Goal: Task Accomplishment & Management: Complete application form

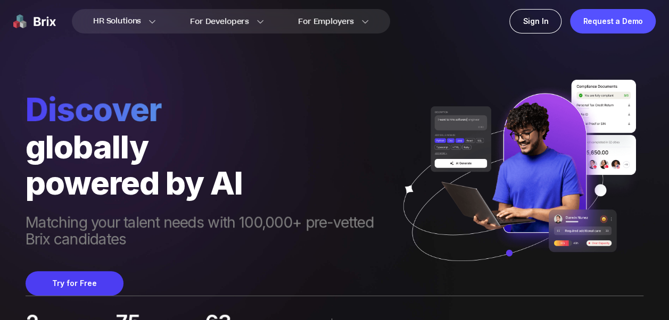
click at [55, 285] on button "Try for Free" at bounding box center [75, 283] width 98 height 24
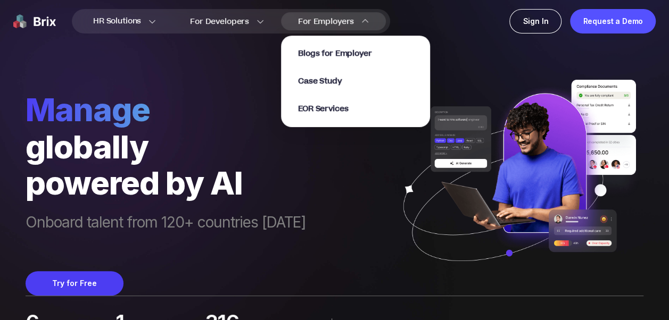
click at [307, 25] on section "Blogs for Employer Case Study EOR Services" at bounding box center [355, 76] width 149 height 102
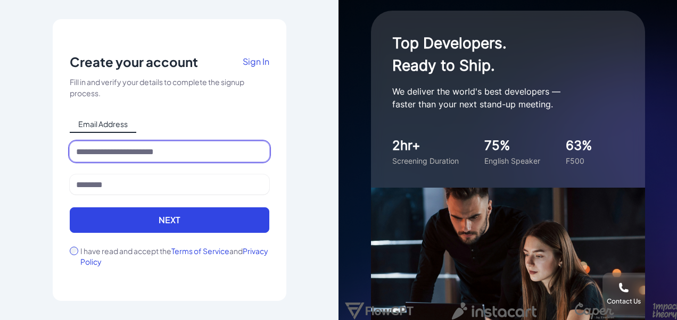
click at [126, 152] on input at bounding box center [170, 152] width 200 height 20
paste input "**********"
click at [99, 152] on input "**********" at bounding box center [170, 152] width 200 height 20
click at [98, 152] on input "**********" at bounding box center [170, 152] width 200 height 20
type input "**********"
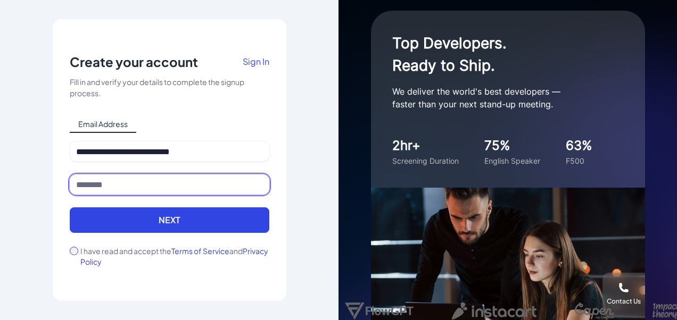
click at [79, 193] on input at bounding box center [170, 185] width 200 height 20
paste input "**********"
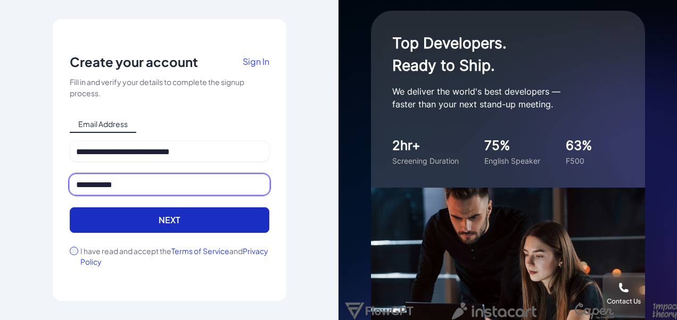
type input "**********"
click at [95, 220] on button "Next" at bounding box center [170, 221] width 200 height 26
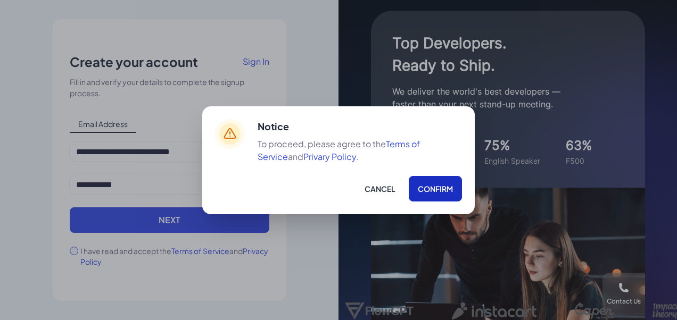
click at [425, 191] on button "Confirm" at bounding box center [435, 189] width 53 height 26
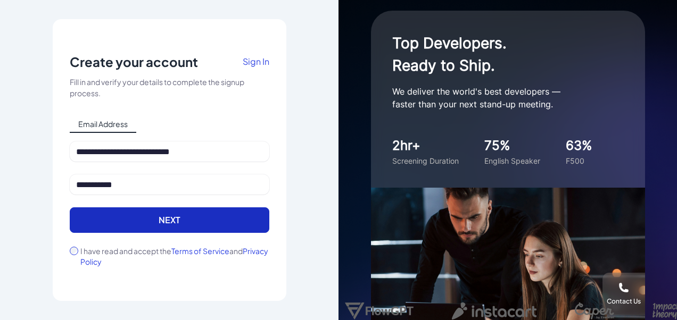
click at [176, 224] on button "Next" at bounding box center [170, 221] width 200 height 26
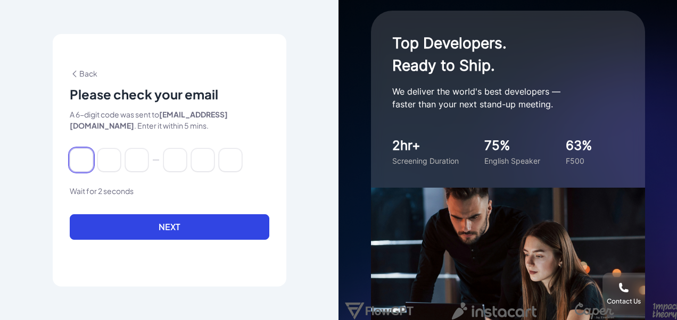
paste input "******"
type input "*"
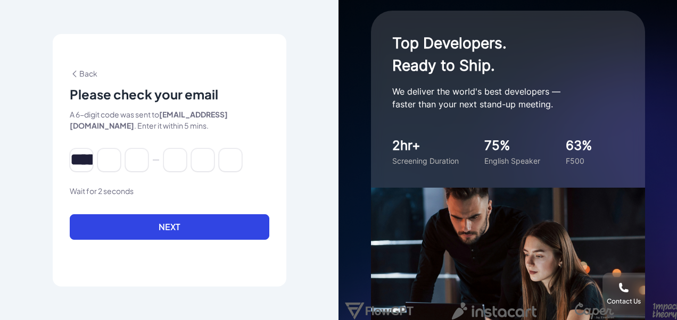
type input "*"
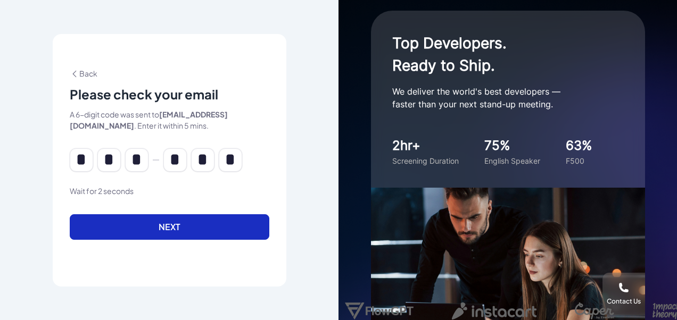
click at [119, 224] on button "Next" at bounding box center [170, 227] width 200 height 26
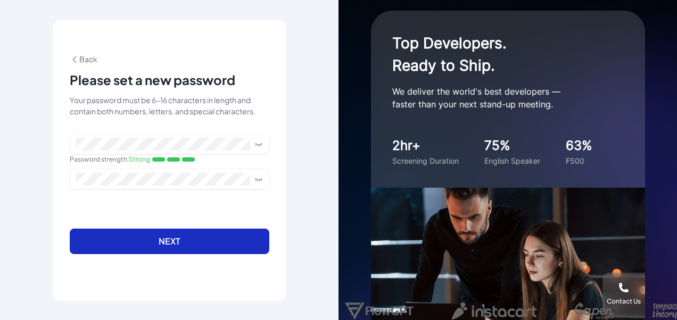
click at [154, 245] on button "Next" at bounding box center [170, 242] width 200 height 26
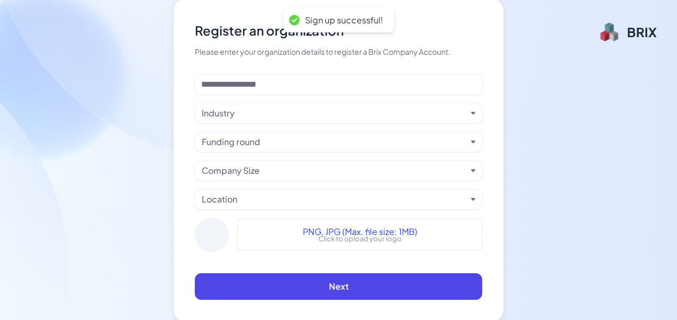
click at [202, 97] on div "Industry Funding round Company Size Location PNG, JPG (Max. file size: 1MB) Cli…" at bounding box center [338, 168] width 287 height 186
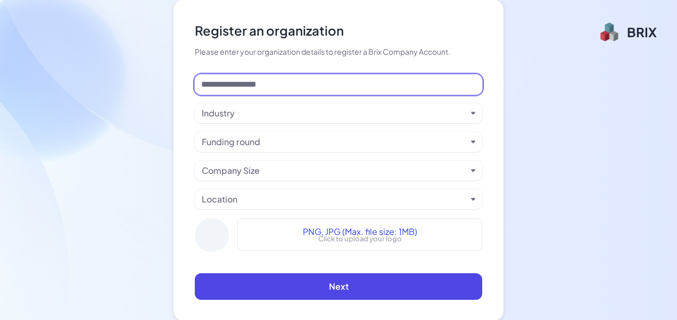
click at [218, 84] on input at bounding box center [338, 85] width 287 height 20
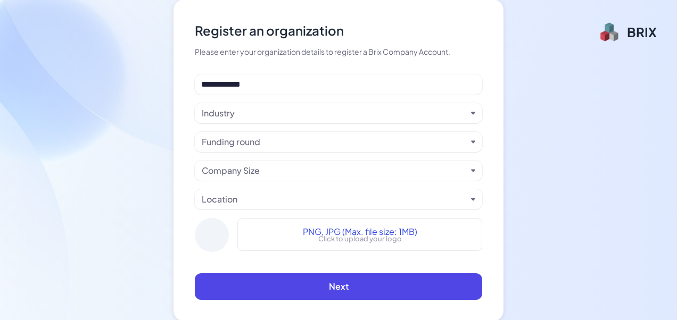
click at [235, 145] on div "Funding round" at bounding box center [231, 142] width 59 height 13
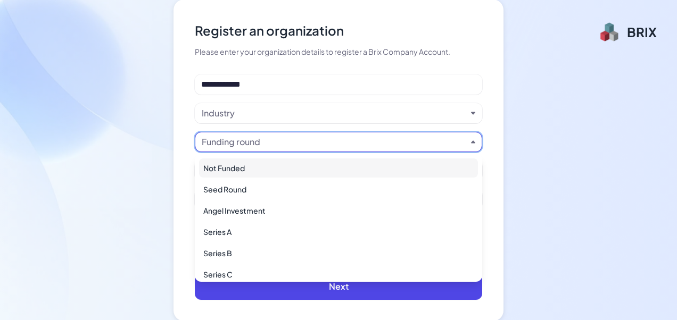
click at [220, 168] on div "Not Funded" at bounding box center [338, 168] width 279 height 19
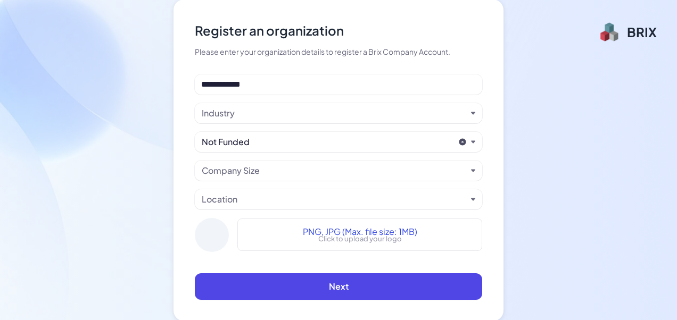
click at [228, 123] on div "**********" at bounding box center [338, 168] width 287 height 186
click at [227, 109] on div "Industry" at bounding box center [218, 113] width 33 height 13
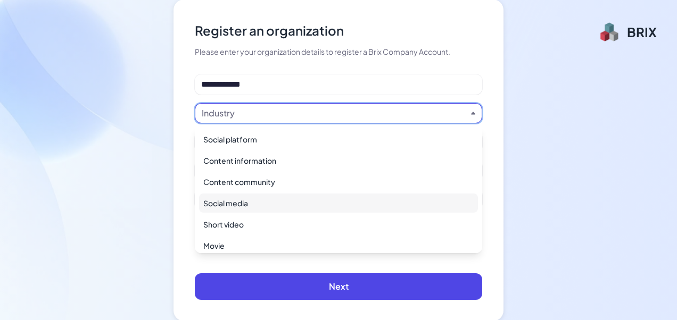
click at [238, 199] on div "Social media" at bounding box center [338, 203] width 279 height 19
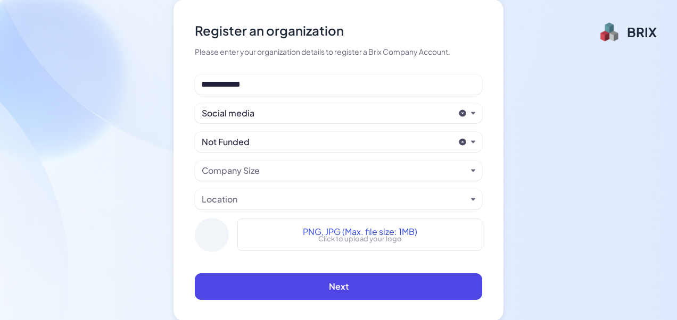
click at [213, 143] on div "Not Funded" at bounding box center [328, 142] width 252 height 13
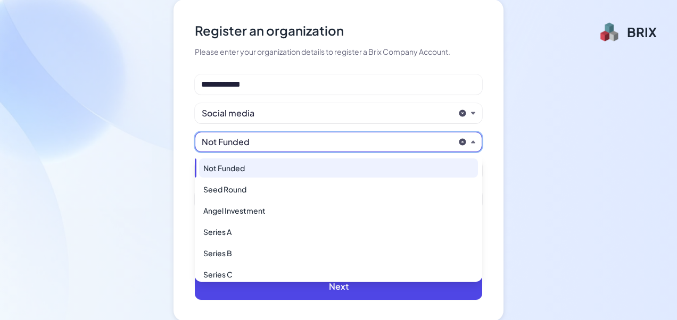
click at [223, 167] on div "Not Funded" at bounding box center [338, 168] width 279 height 19
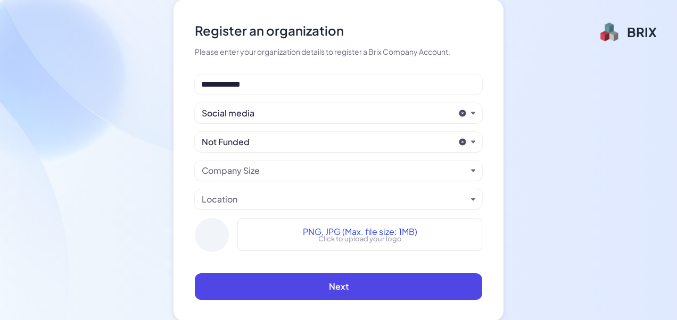
click at [233, 199] on div "Location" at bounding box center [220, 199] width 36 height 13
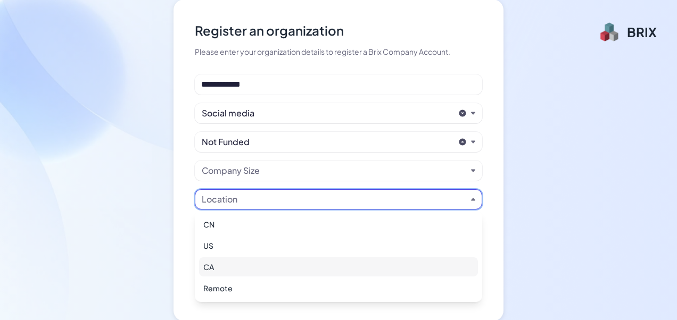
drag, startPoint x: 216, startPoint y: 244, endPoint x: 221, endPoint y: 263, distance: 19.4
click at [221, 264] on ul "CN US CA Remote" at bounding box center [338, 257] width 287 height 92
click at [221, 263] on div "CA" at bounding box center [338, 267] width 279 height 19
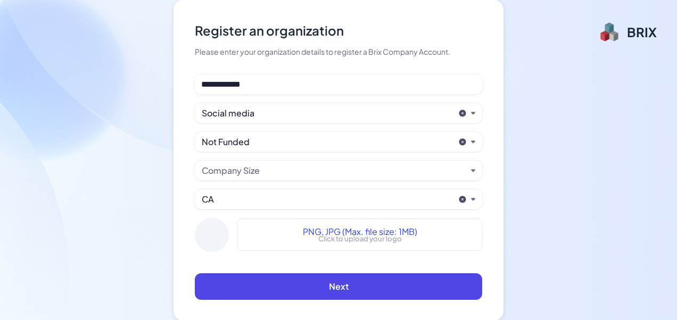
click at [232, 155] on div "**********" at bounding box center [338, 168] width 287 height 186
click at [229, 166] on div "Company Size" at bounding box center [231, 170] width 58 height 13
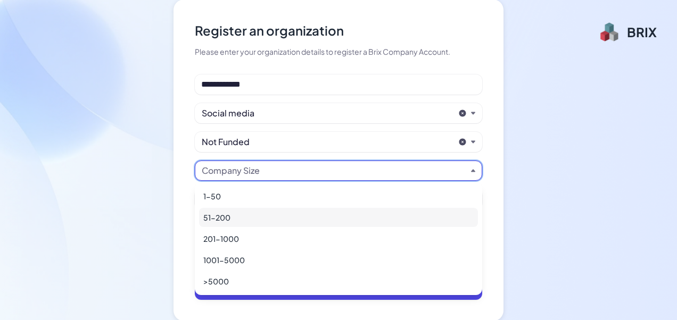
click at [220, 219] on div "51-200" at bounding box center [338, 217] width 279 height 19
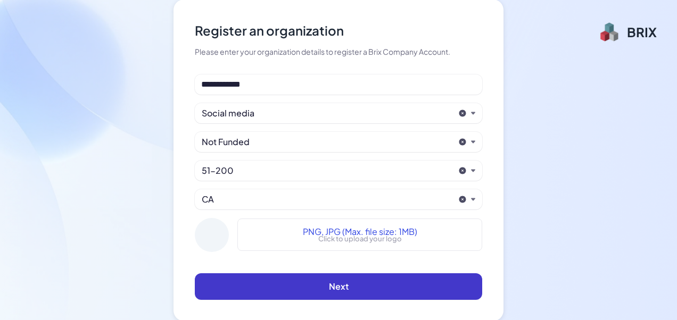
click at [249, 277] on button "Next" at bounding box center [338, 287] width 287 height 27
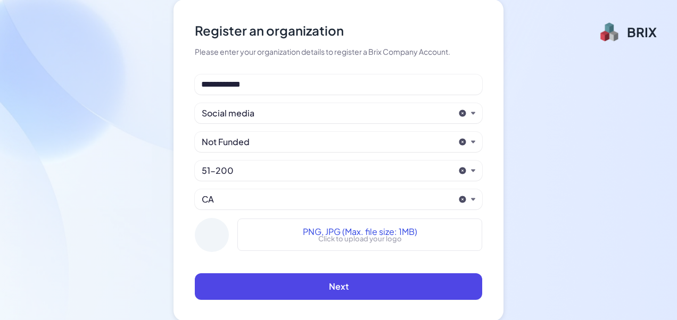
click at [215, 235] on div at bounding box center [212, 235] width 34 height 34
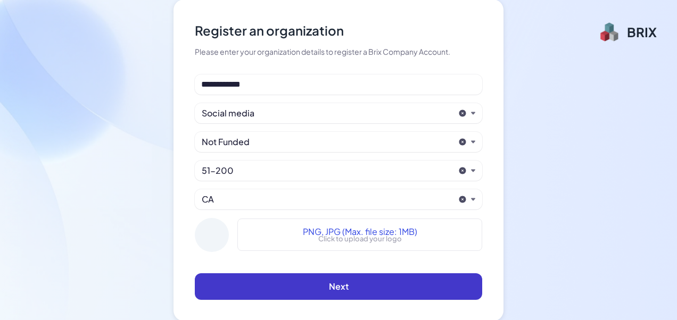
click at [267, 276] on button "Next" at bounding box center [338, 287] width 287 height 27
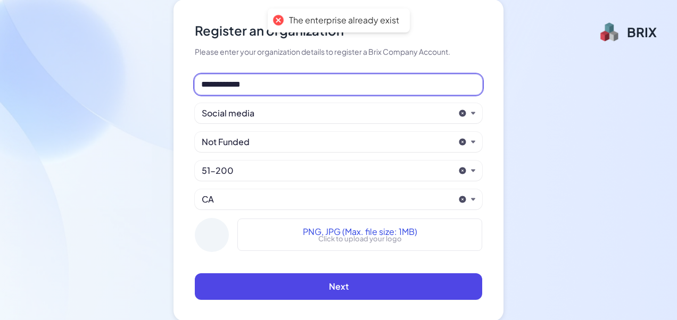
click at [246, 85] on input "**********" at bounding box center [338, 85] width 287 height 20
click at [246, 84] on input "**********" at bounding box center [338, 85] width 287 height 20
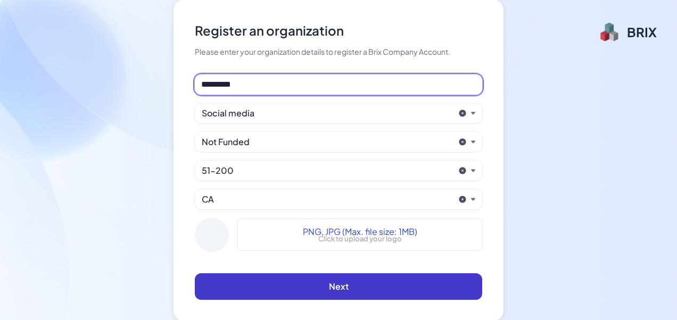
type input "*********"
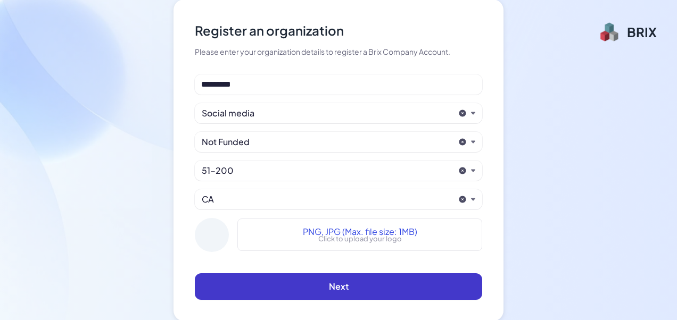
click at [282, 274] on button "Next" at bounding box center [338, 287] width 287 height 27
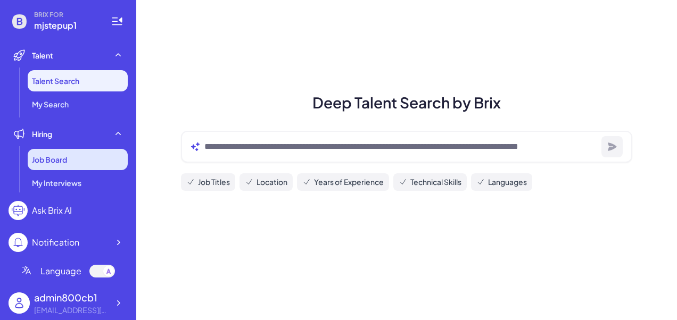
click at [57, 153] on div "Job Board" at bounding box center [78, 159] width 100 height 21
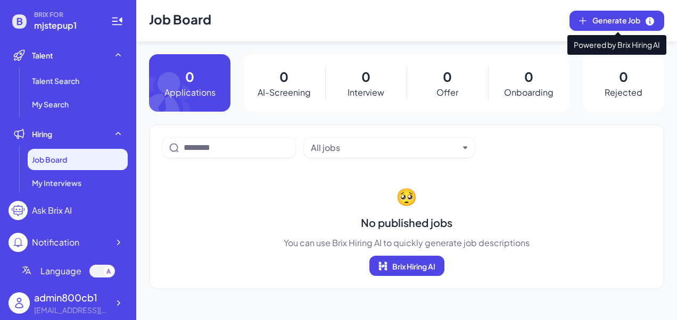
drag, startPoint x: 628, startPoint y: 15, endPoint x: 541, endPoint y: 72, distance: 104.2
click at [542, 70] on div "Job Board Generate Job 0 Applications 0 AI-Screening 0 Interview 0 Offer 0 Onbo…" at bounding box center [406, 160] width 541 height 320
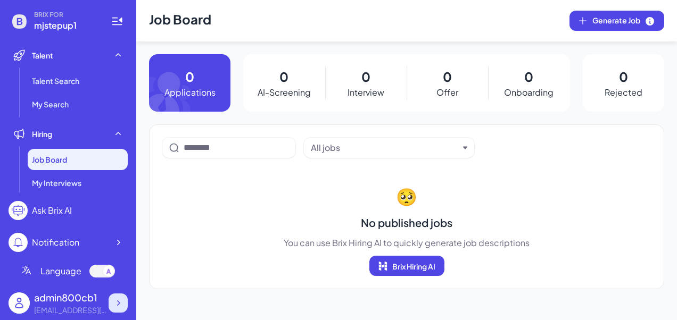
click at [122, 301] on icon at bounding box center [118, 303] width 11 height 11
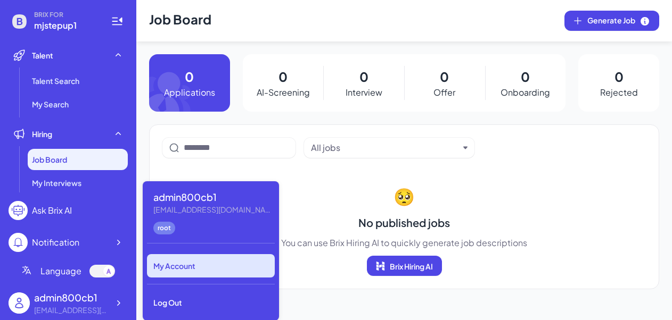
click at [181, 266] on div "My Account" at bounding box center [211, 265] width 128 height 23
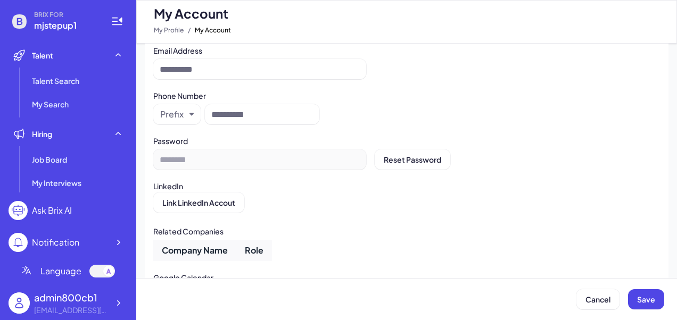
type input "**********"
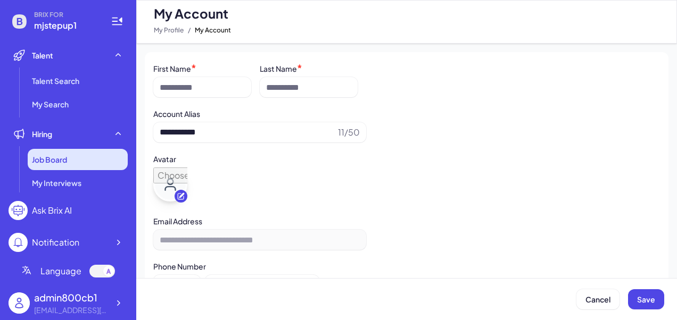
click at [76, 162] on div "Job Board" at bounding box center [78, 159] width 100 height 21
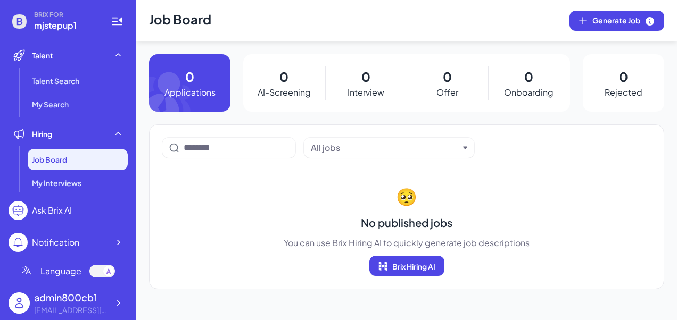
click at [181, 84] on icon at bounding box center [179, 82] width 61 height 57
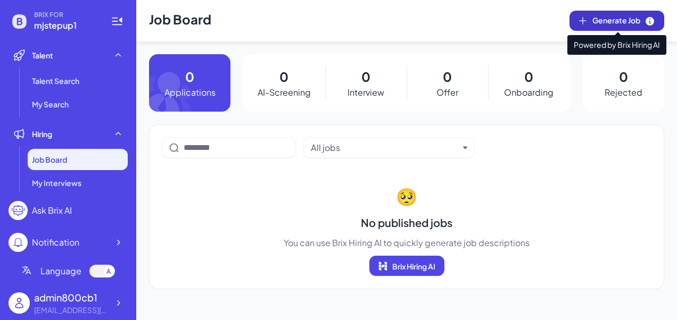
click at [599, 19] on span "Generate Job" at bounding box center [623, 21] width 63 height 12
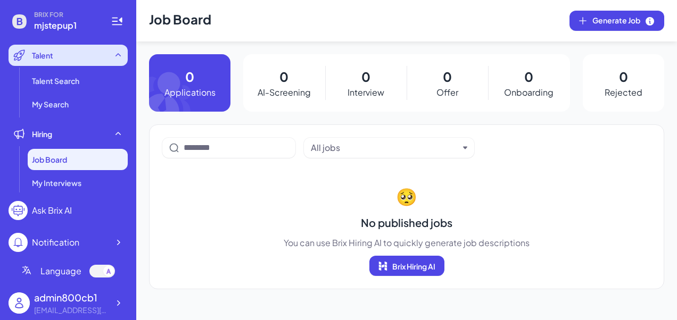
click at [48, 59] on span "Talent" at bounding box center [42, 55] width 21 height 11
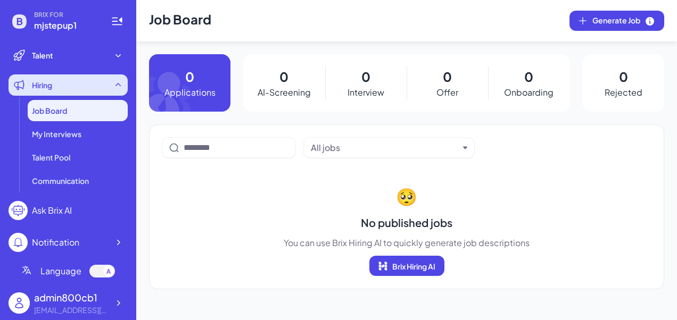
click at [51, 77] on div "Hiring" at bounding box center [68, 85] width 119 height 21
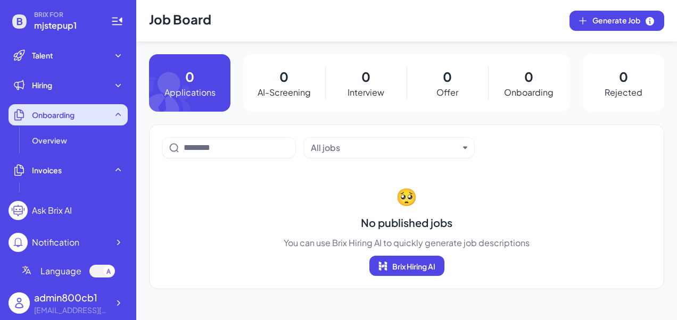
click at [63, 113] on span "Onboarding" at bounding box center [53, 115] width 43 height 11
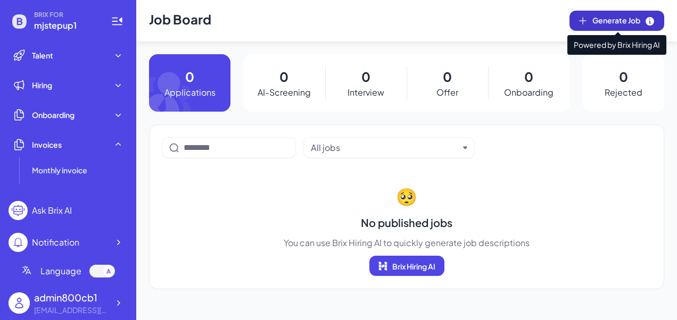
click at [584, 21] on icon at bounding box center [582, 20] width 11 height 11
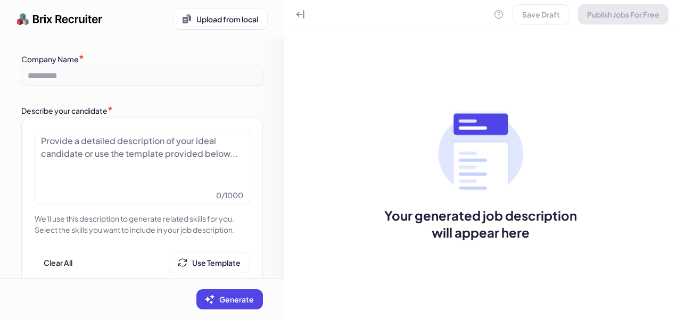
click at [80, 138] on div at bounding box center [142, 161] width 202 height 53
click at [49, 67] on div "*********" at bounding box center [142, 75] width 242 height 20
click at [104, 146] on div at bounding box center [142, 161] width 202 height 53
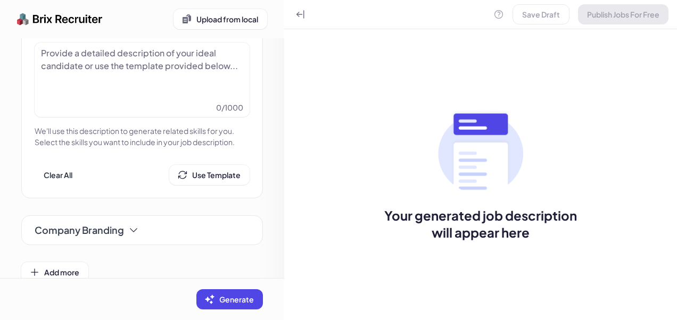
scroll to position [117, 0]
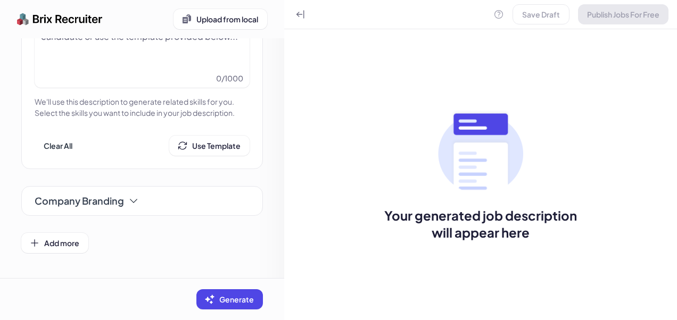
click at [103, 193] on div "Company Branding" at bounding box center [142, 201] width 215 height 20
click at [102, 209] on div "Company Branding" at bounding box center [142, 201] width 215 height 20
click at [600, 13] on div "Save Draft Publish Jobs For Free" at bounding box center [580, 14] width 175 height 20
click at [541, 20] on div "Save Draft Publish Jobs For Free" at bounding box center [580, 14] width 175 height 20
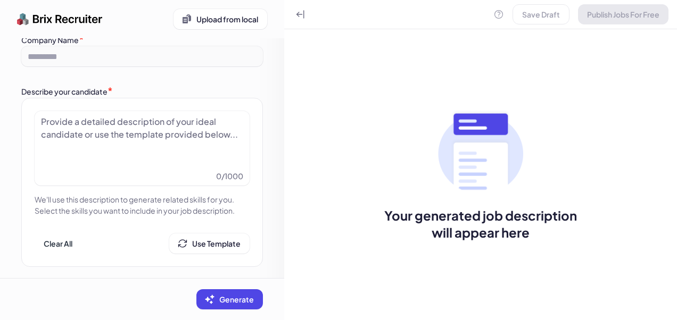
scroll to position [0, 0]
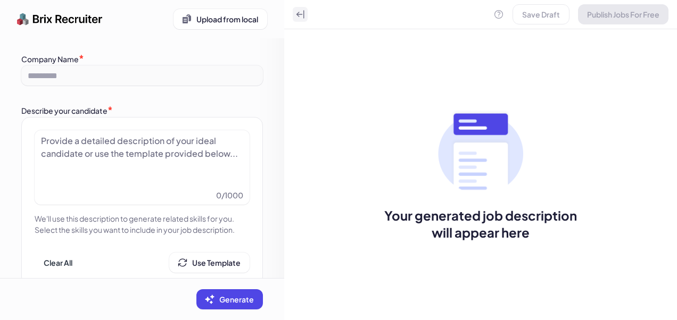
click at [301, 11] on icon at bounding box center [300, 14] width 11 height 11
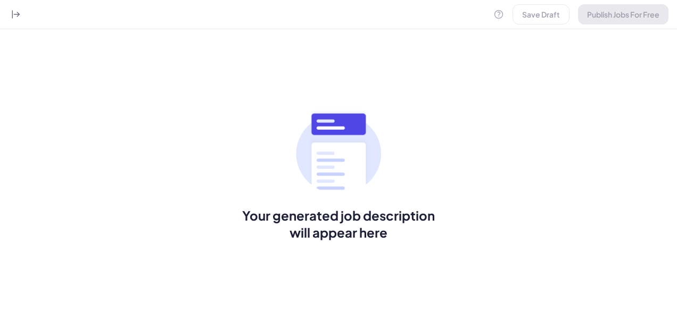
click at [610, 20] on div "Save Draft Publish Jobs For Free" at bounding box center [580, 14] width 175 height 20
click at [10, 14] on div at bounding box center [16, 14] width 15 height 15
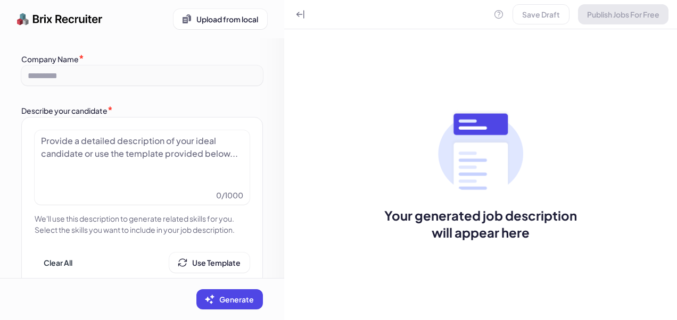
click at [124, 78] on div "*********" at bounding box center [142, 75] width 242 height 20
click at [89, 179] on div at bounding box center [142, 161] width 202 height 53
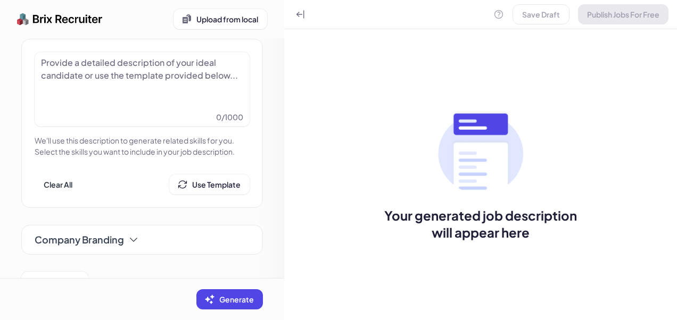
scroll to position [64, 0]
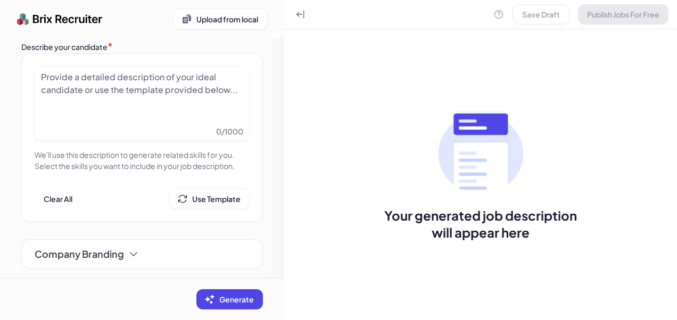
paste div
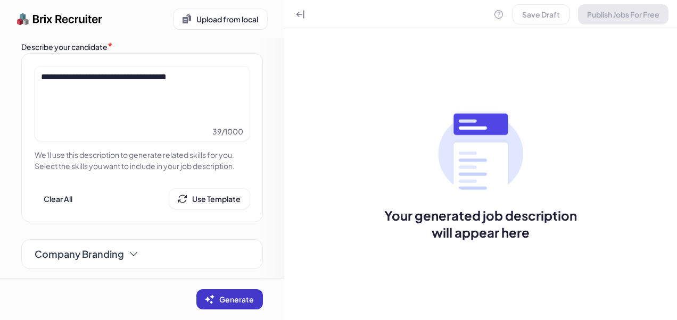
click at [244, 291] on button "Generate" at bounding box center [229, 300] width 67 height 20
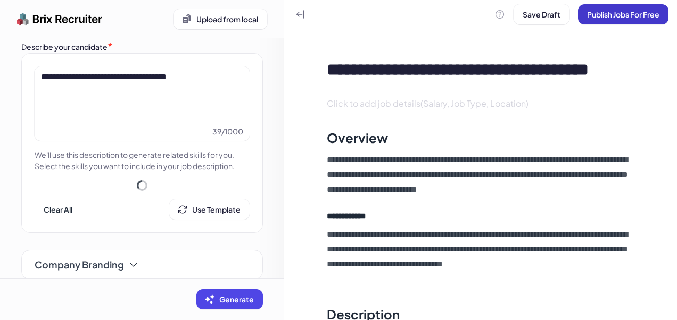
click at [614, 12] on span "Publish Jobs For Free" at bounding box center [623, 15] width 72 height 10
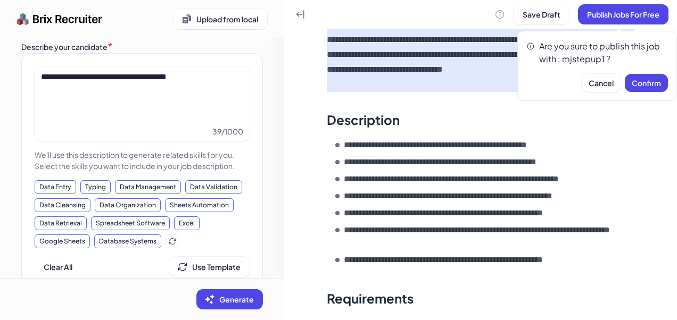
scroll to position [191, 0]
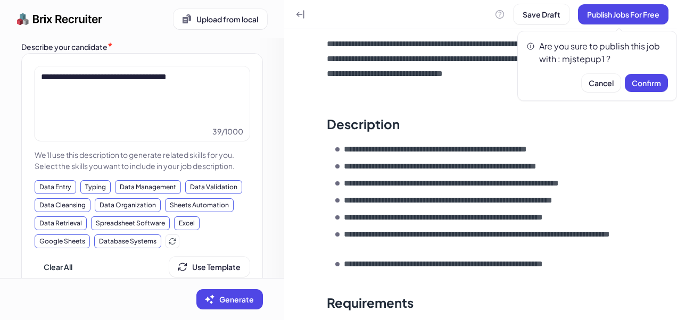
click at [642, 86] on span "Confirm" at bounding box center [646, 83] width 29 height 10
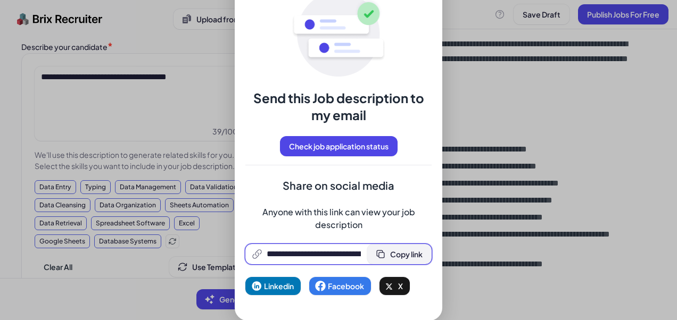
scroll to position [0, 225]
click at [386, 258] on button "Copy link" at bounding box center [399, 254] width 64 height 20
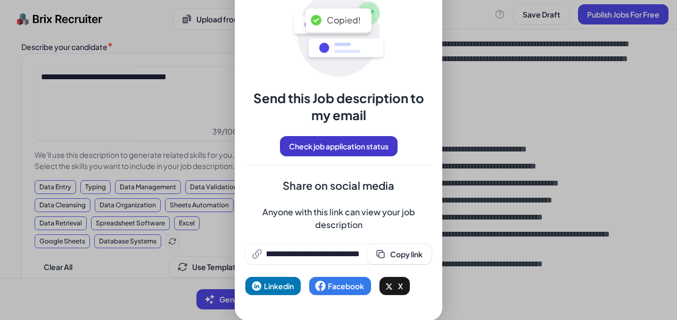
scroll to position [0, 0]
click at [333, 143] on span "Check job application status" at bounding box center [339, 147] width 100 height 10
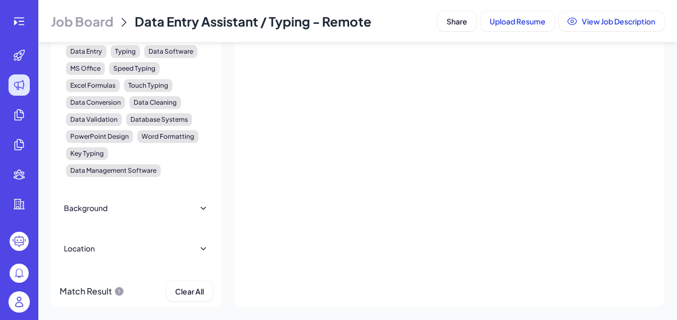
scroll to position [20, 0]
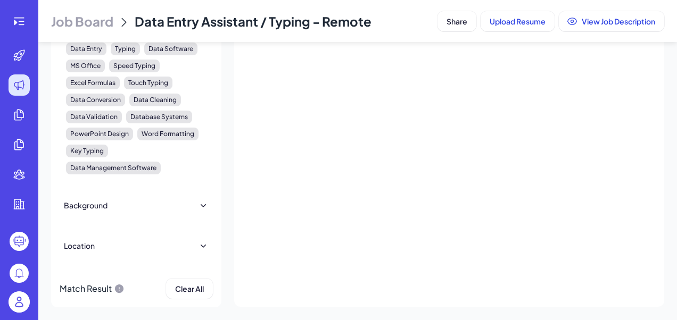
click at [180, 246] on div "Location" at bounding box center [136, 245] width 145 height 23
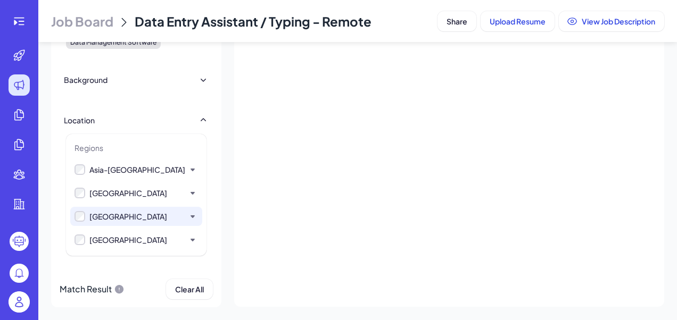
scroll to position [93, 0]
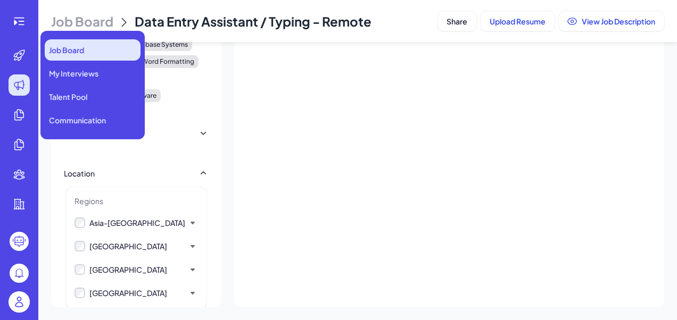
click at [68, 53] on span "Job Board" at bounding box center [66, 50] width 35 height 11
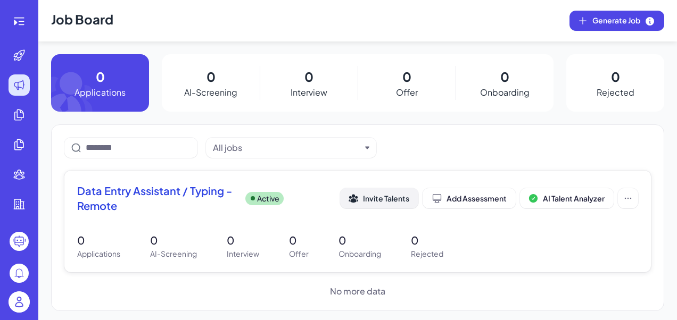
scroll to position [3, 0]
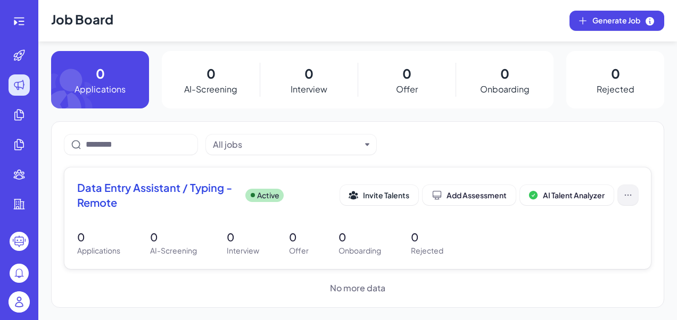
click at [618, 200] on button at bounding box center [628, 195] width 20 height 20
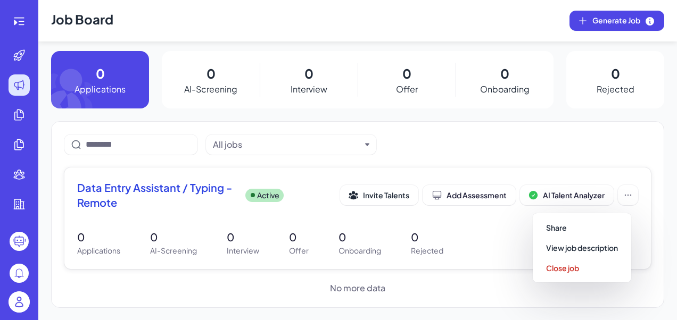
click at [193, 191] on span "Data Entry Assistant / Typing - Remote" at bounding box center [157, 195] width 160 height 30
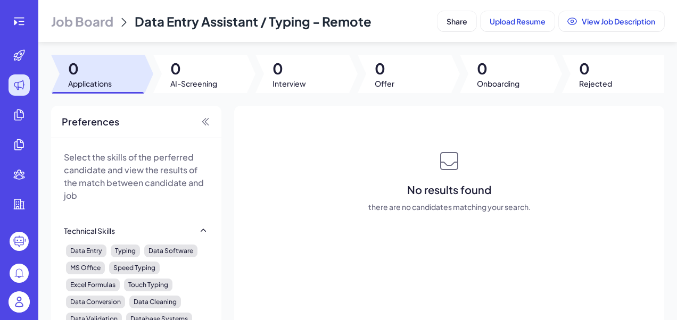
scroll to position [20, 0]
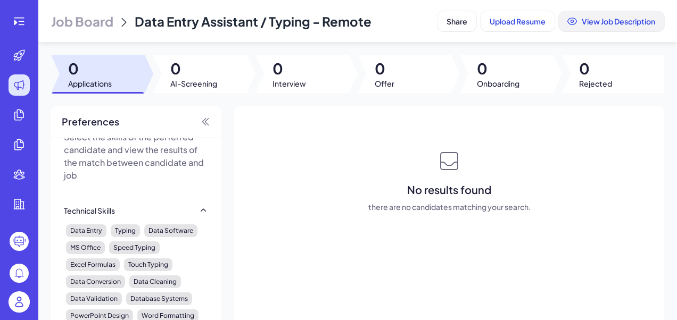
click at [615, 18] on span "View Job Description" at bounding box center [618, 21] width 73 height 10
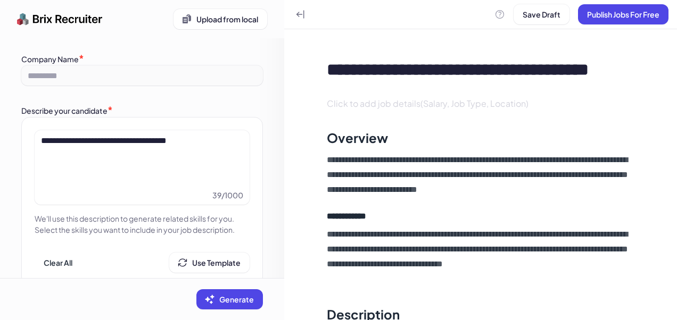
click at [211, 136] on div "**********" at bounding box center [139, 161] width 197 height 53
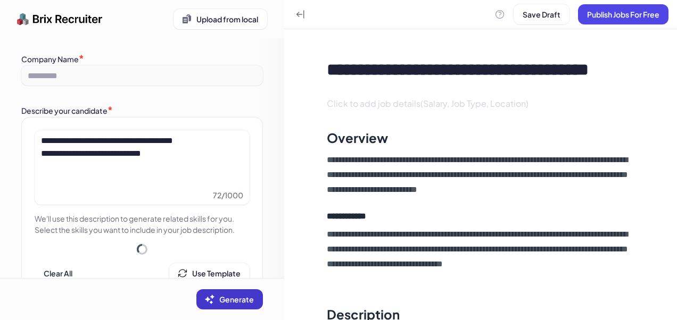
click at [226, 305] on button "Generate" at bounding box center [229, 300] width 67 height 20
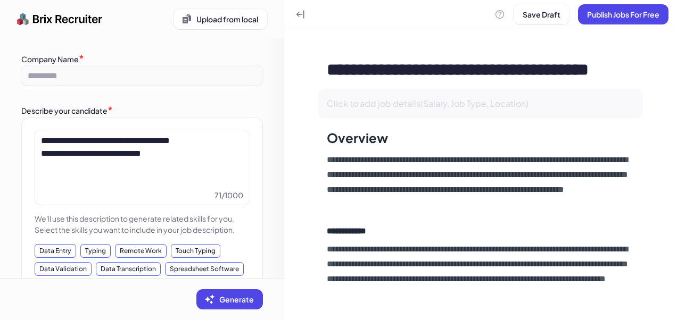
click at [428, 108] on span "Click to add job details(Salary, Job Type, Location)" at bounding box center [428, 103] width 202 height 11
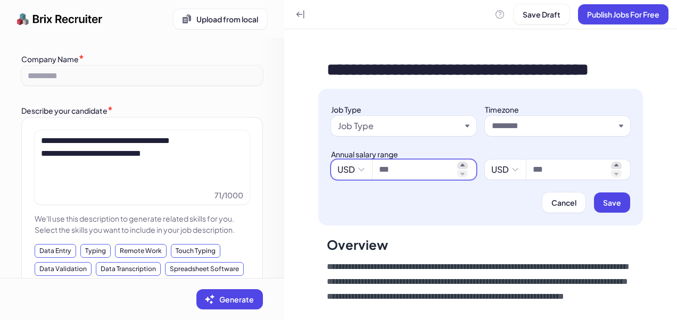
click at [414, 167] on input at bounding box center [416, 169] width 74 height 13
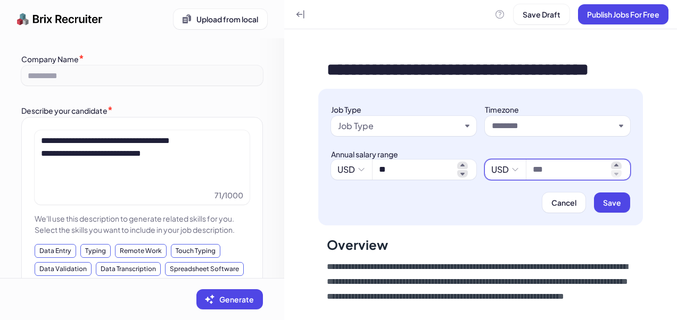
type input "*****"
click at [548, 168] on input at bounding box center [570, 169] width 74 height 13
type input "*****"
click at [519, 130] on input "text" at bounding box center [553, 126] width 123 height 13
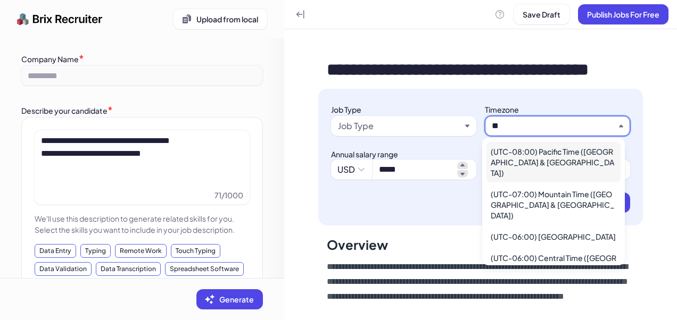
type input "**"
click at [533, 154] on div "(UTC-08:00) Pacific Time ([GEOGRAPHIC_DATA] & [GEOGRAPHIC_DATA])" at bounding box center [553, 162] width 134 height 40
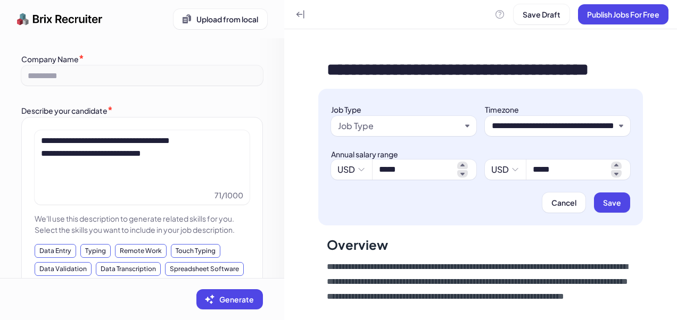
click at [403, 105] on div "Job Type" at bounding box center [403, 109] width 145 height 14
click at [386, 127] on div "Job Type" at bounding box center [399, 126] width 123 height 13
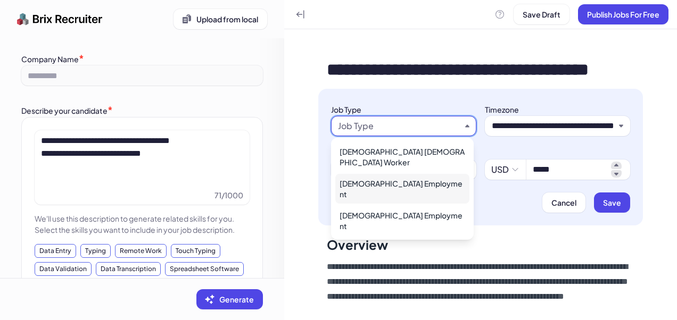
click at [361, 174] on div "Part Time Employment" at bounding box center [402, 189] width 134 height 30
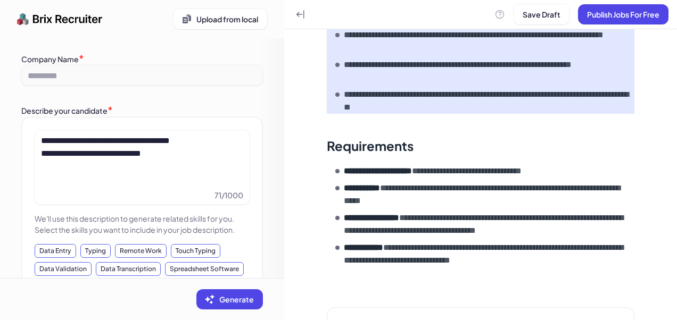
scroll to position [576, 0]
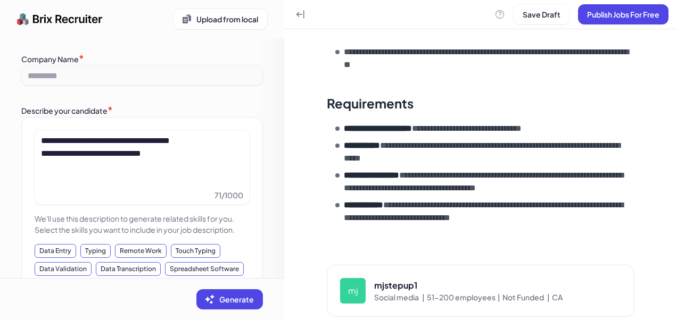
click at [533, 292] on span "Not Funded |" at bounding box center [526, 297] width 49 height 11
click at [532, 292] on span "Not Funded |" at bounding box center [526, 297] width 49 height 11
click at [531, 292] on span "Not Funded |" at bounding box center [526, 297] width 49 height 11
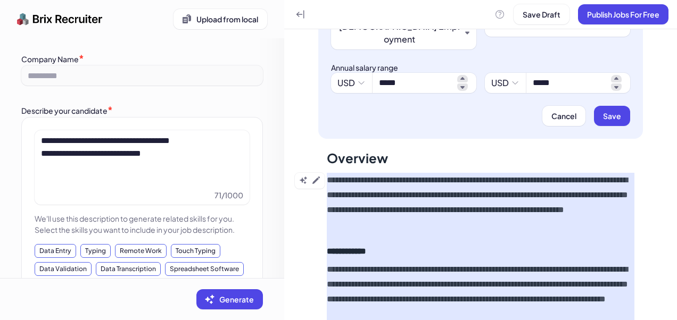
scroll to position [106, 0]
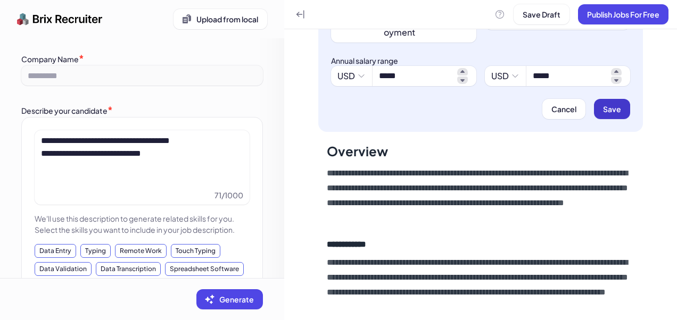
click at [603, 104] on span "Save" at bounding box center [612, 109] width 18 height 10
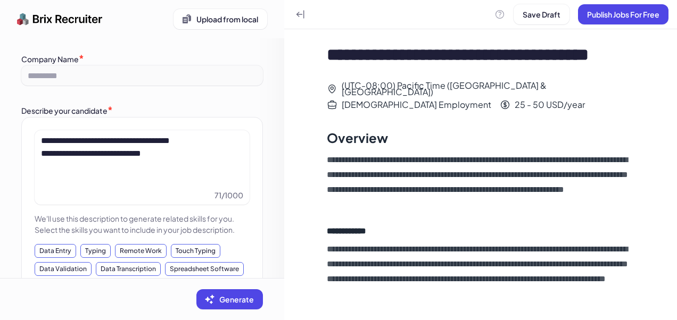
scroll to position [0, 0]
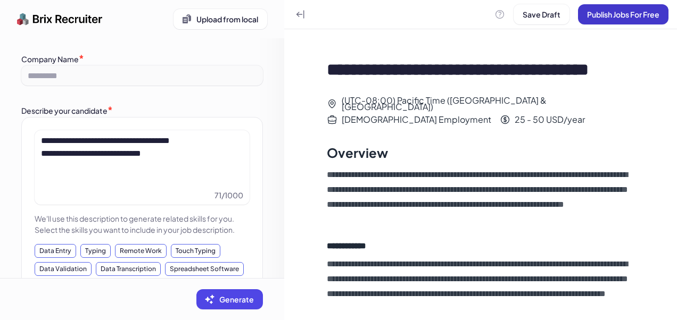
click at [596, 15] on span "Publish Jobs For Free" at bounding box center [623, 15] width 72 height 10
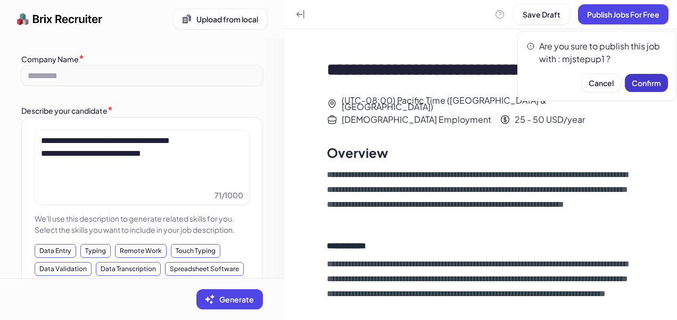
click at [654, 84] on span "Confirm" at bounding box center [646, 83] width 29 height 10
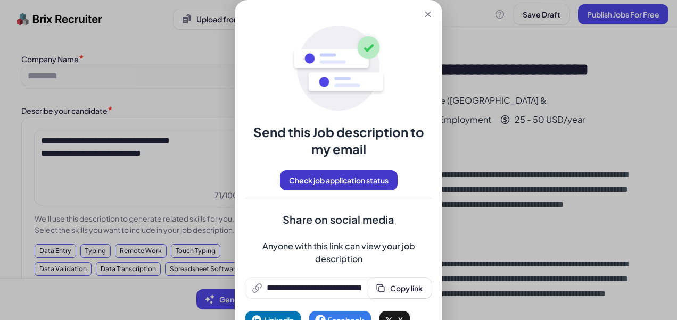
click at [323, 183] on span "Check job application status" at bounding box center [339, 181] width 100 height 10
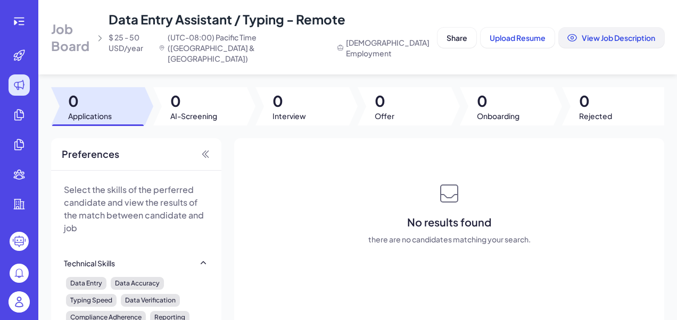
click at [590, 34] on span "View Job Description" at bounding box center [618, 38] width 73 height 10
drag, startPoint x: 11, startPoint y: 44, endPoint x: 18, endPoint y: 56, distance: 13.9
click at [14, 50] on div at bounding box center [19, 160] width 38 height 320
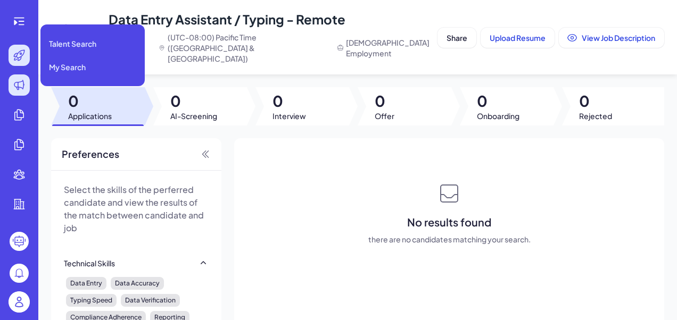
click at [15, 52] on icon at bounding box center [19, 55] width 13 height 13
click at [13, 55] on icon at bounding box center [19, 55] width 13 height 13
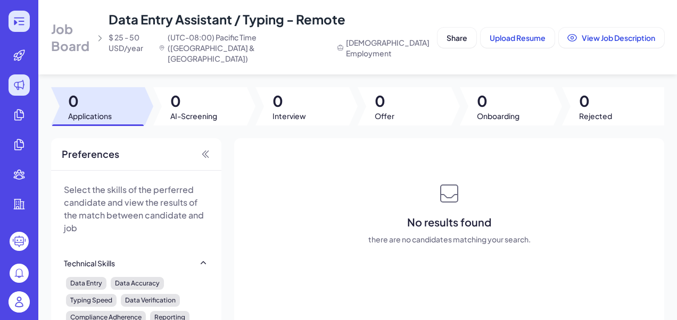
click at [22, 27] on icon at bounding box center [19, 21] width 13 height 13
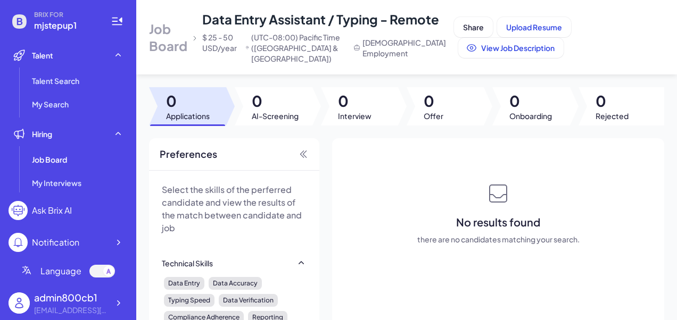
click at [69, 68] on li "Talent Talent Search My Search" at bounding box center [68, 80] width 119 height 70
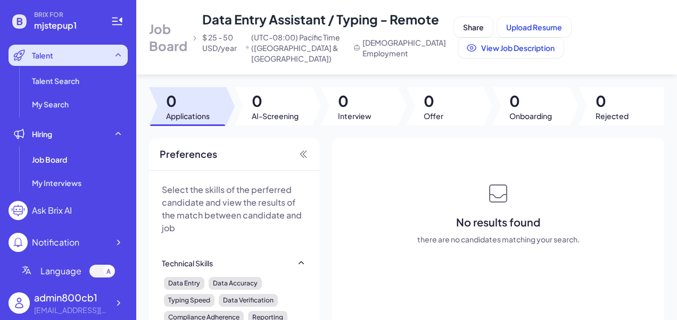
click at [64, 65] on div "Talent" at bounding box center [68, 55] width 119 height 21
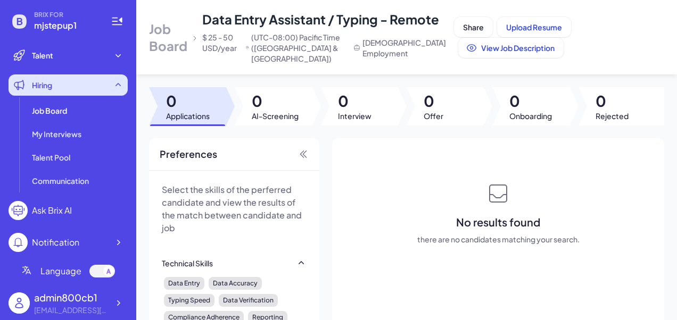
click at [67, 78] on div "Hiring" at bounding box center [68, 85] width 119 height 21
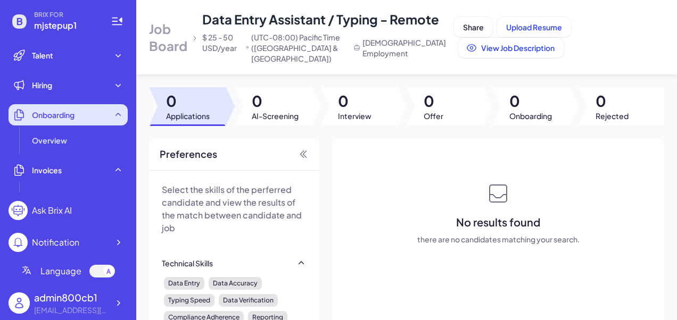
click at [80, 120] on div "Onboarding" at bounding box center [68, 114] width 119 height 21
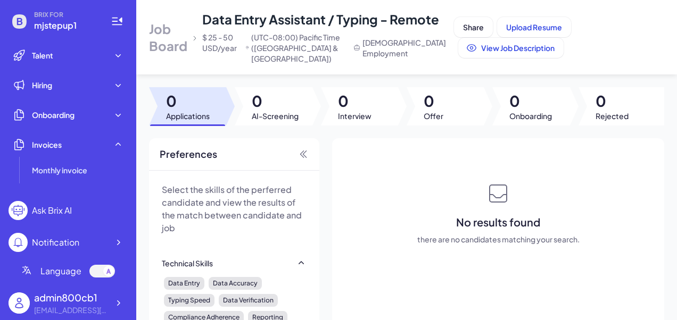
click at [64, 211] on div "Ask Brix AI" at bounding box center [52, 210] width 40 height 13
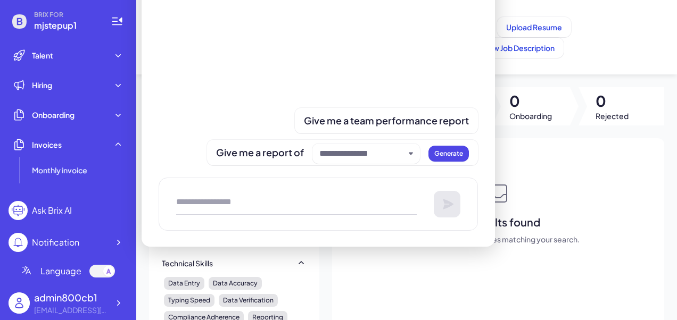
click at [85, 43] on div "BRIX FOR mjstepup1 Talent Talent Search My Search Hiring Job Board My Interview…" at bounding box center [68, 160] width 136 height 320
click at [74, 26] on span "mjstepup1" at bounding box center [66, 25] width 64 height 13
click at [63, 25] on span "mjstepup1" at bounding box center [66, 25] width 64 height 13
click at [118, 23] on icon at bounding box center [117, 21] width 13 height 13
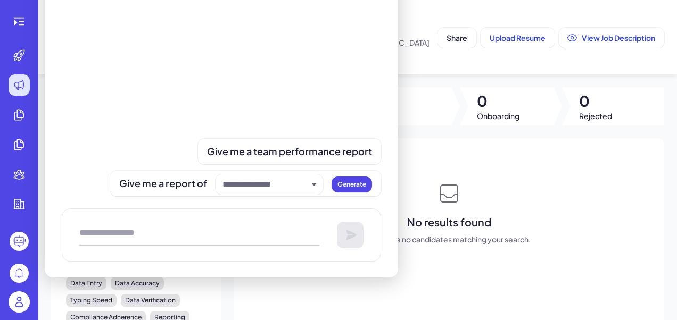
click at [492, 181] on div "No results found there are no candidates matching your search." at bounding box center [449, 213] width 413 height 64
click at [361, 174] on div "Give me a report of Generate" at bounding box center [245, 183] width 253 height 22
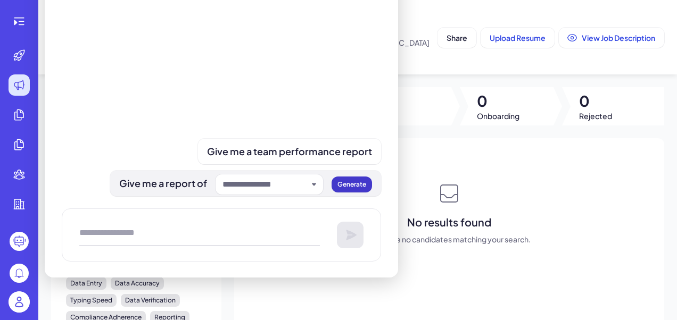
click at [357, 185] on span "Generate" at bounding box center [351, 184] width 29 height 8
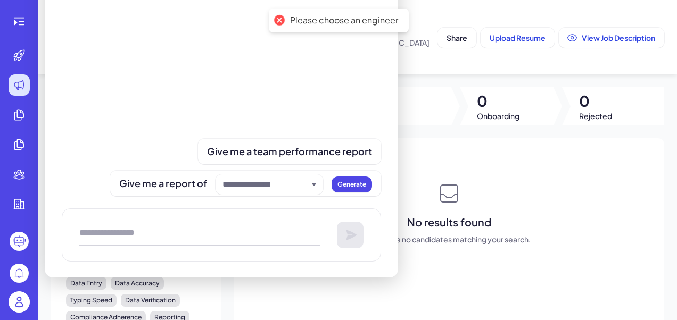
scroll to position [203, 0]
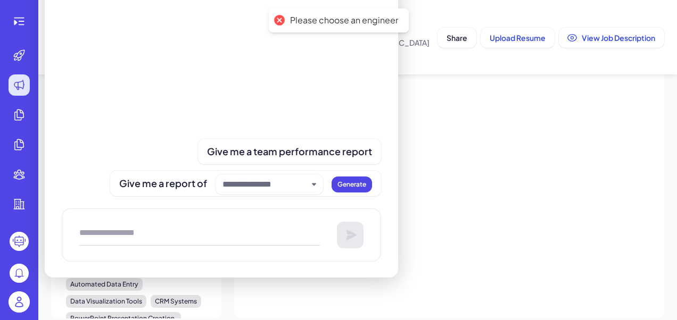
click at [30, 234] on div "Ask Brix AI Give me a team performance report Give me a report of Generate" at bounding box center [19, 241] width 34 height 19
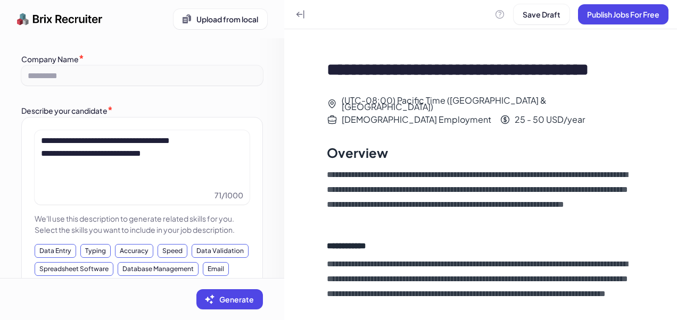
drag, startPoint x: 106, startPoint y: 20, endPoint x: 95, endPoint y: 16, distance: 12.1
click at [106, 20] on div "Upload from local" at bounding box center [142, 19] width 250 height 21
click at [75, 5] on section "Upload from local" at bounding box center [142, 19] width 284 height 38
click at [71, 14] on img at bounding box center [60, 19] width 86 height 21
click at [67, 17] on img at bounding box center [60, 19] width 86 height 21
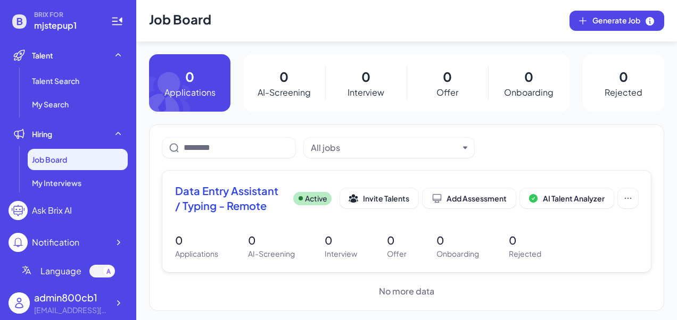
click at [231, 184] on span "Data Entry Assistant / Typing - Remote" at bounding box center [230, 199] width 110 height 30
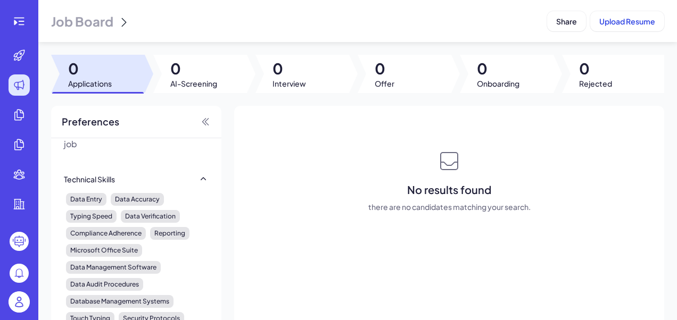
scroll to position [53, 0]
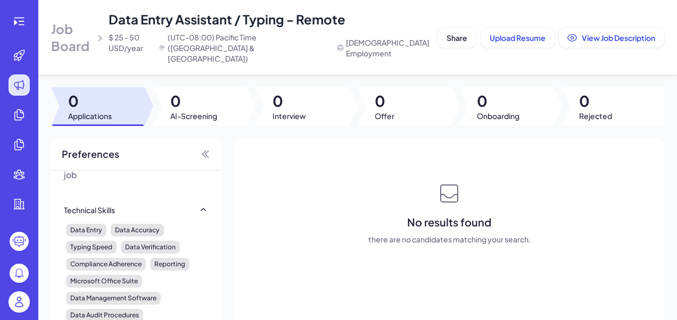
click at [454, 27] on div "Share Upload Resume View Job Description" at bounding box center [550, 37] width 227 height 21
click at [452, 28] on button "Share" at bounding box center [456, 38] width 39 height 20
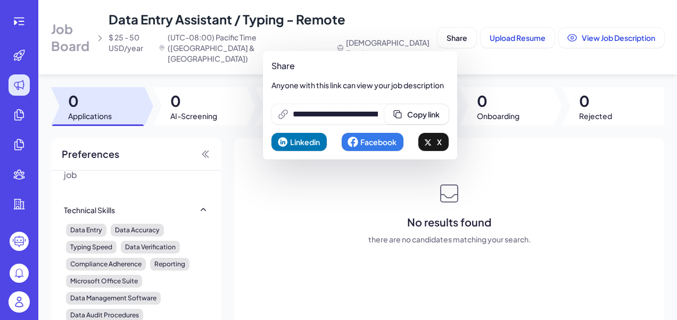
click at [308, 144] on span "Linkedin" at bounding box center [305, 142] width 30 height 10
